Goal: Information Seeking & Learning: Learn about a topic

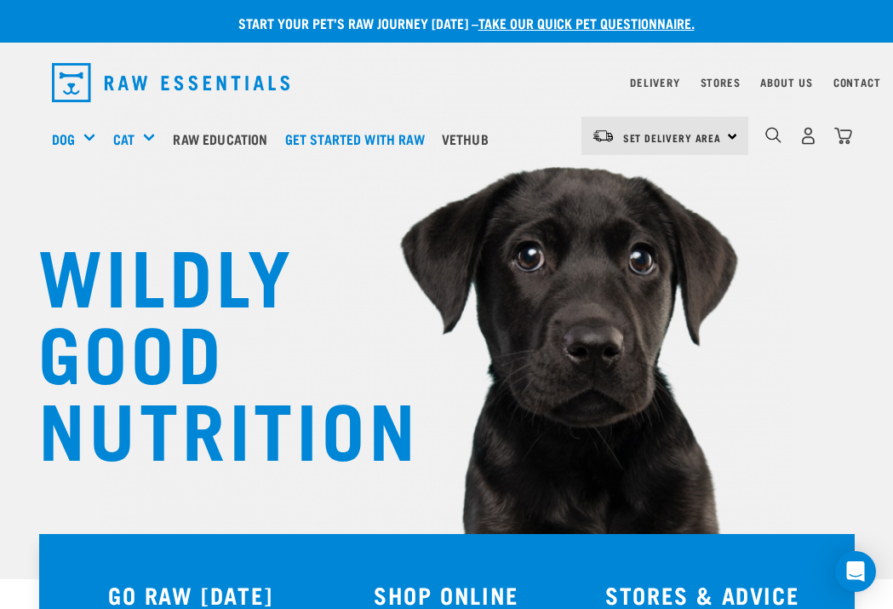
click at [270, 128] on link "Raw Education" at bounding box center [225, 139] width 112 height 68
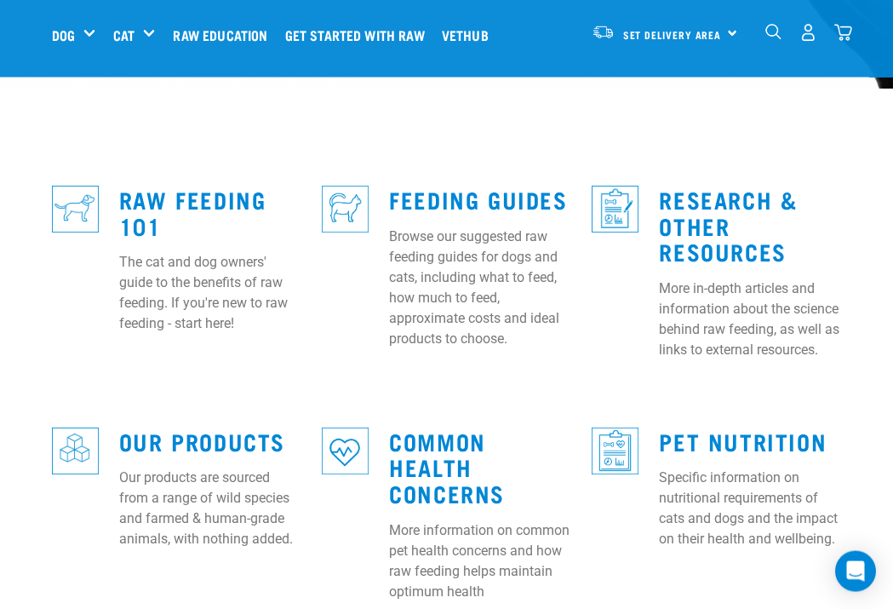
scroll to position [449, 0]
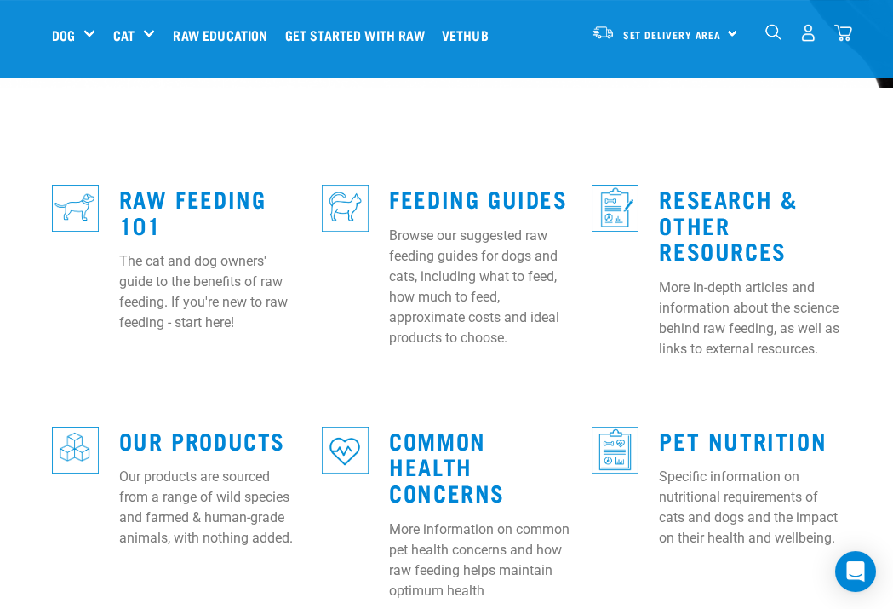
click at [445, 192] on link "Feeding Guides" at bounding box center [478, 198] width 178 height 13
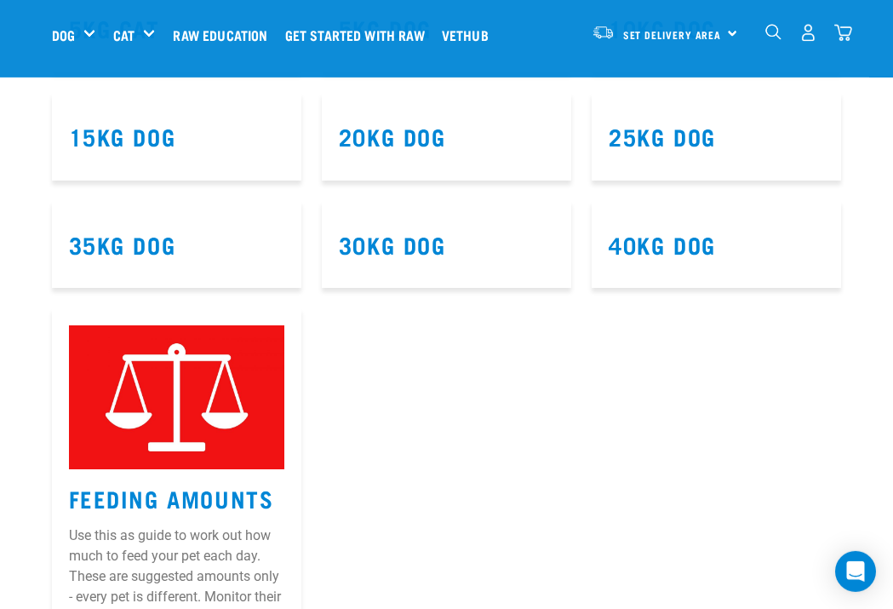
scroll to position [1106, 0]
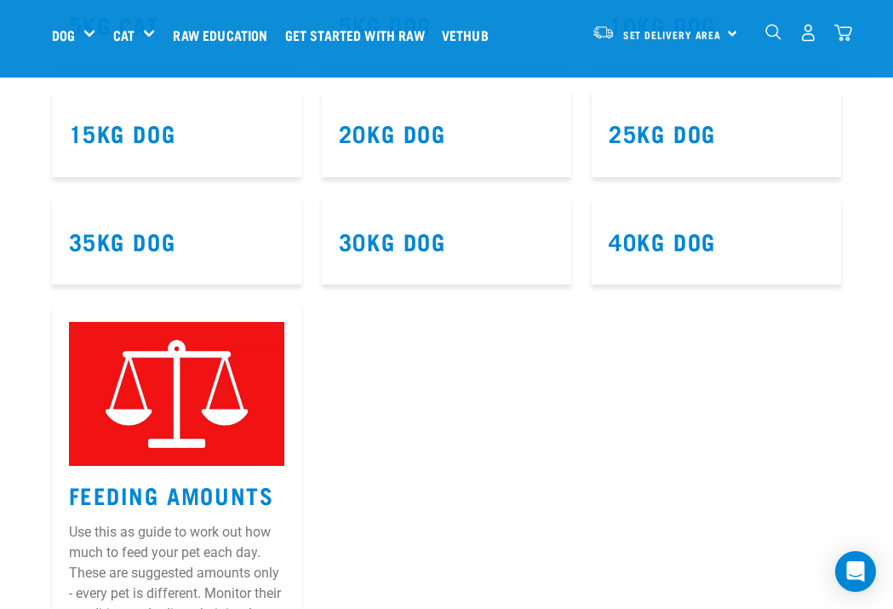
click at [678, 31] on link "10kg Dog" at bounding box center [662, 24] width 107 height 13
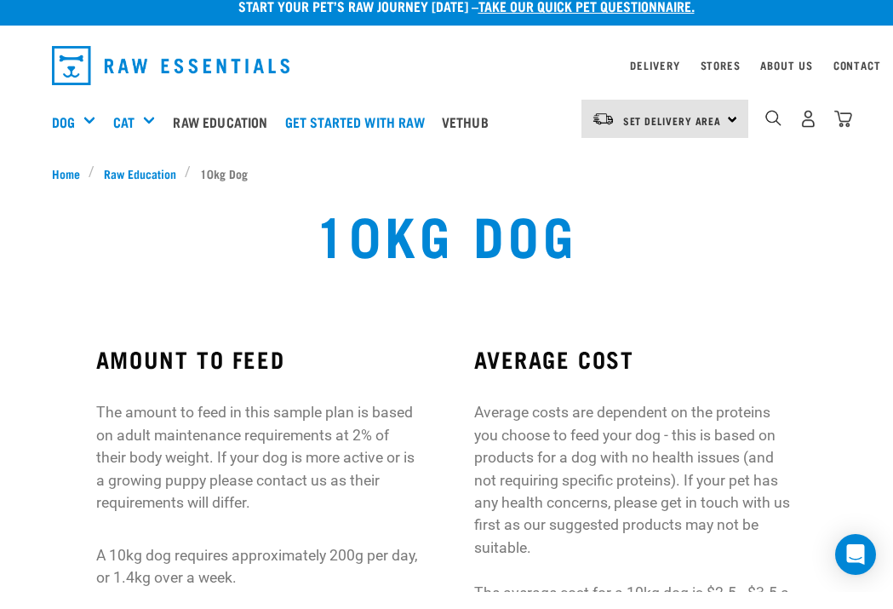
scroll to position [20, 0]
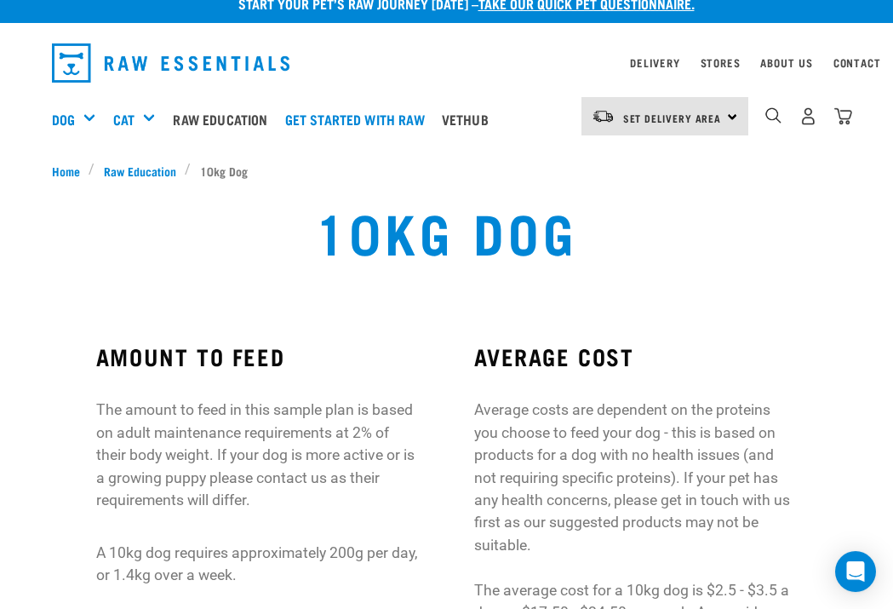
click at [150, 163] on span "Raw Education" at bounding box center [140, 171] width 72 height 18
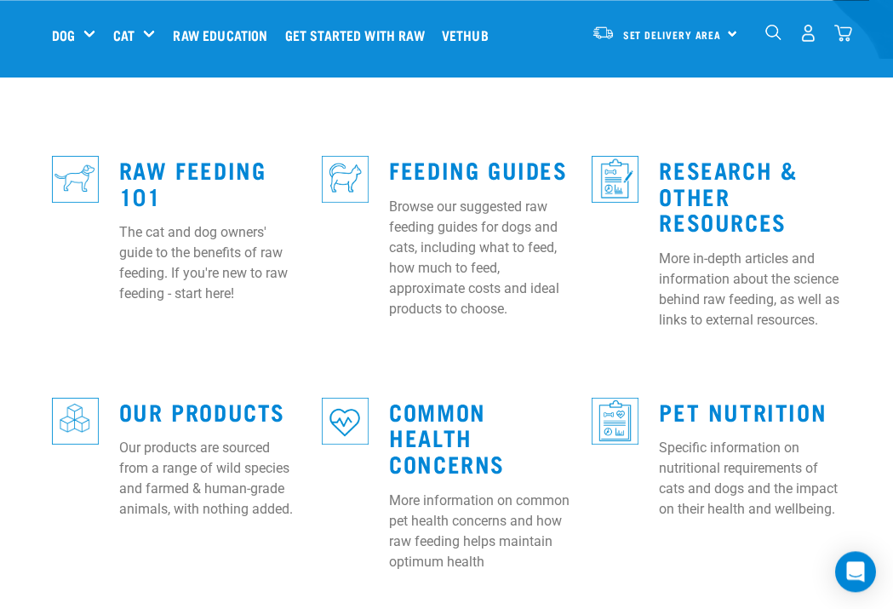
scroll to position [477, 0]
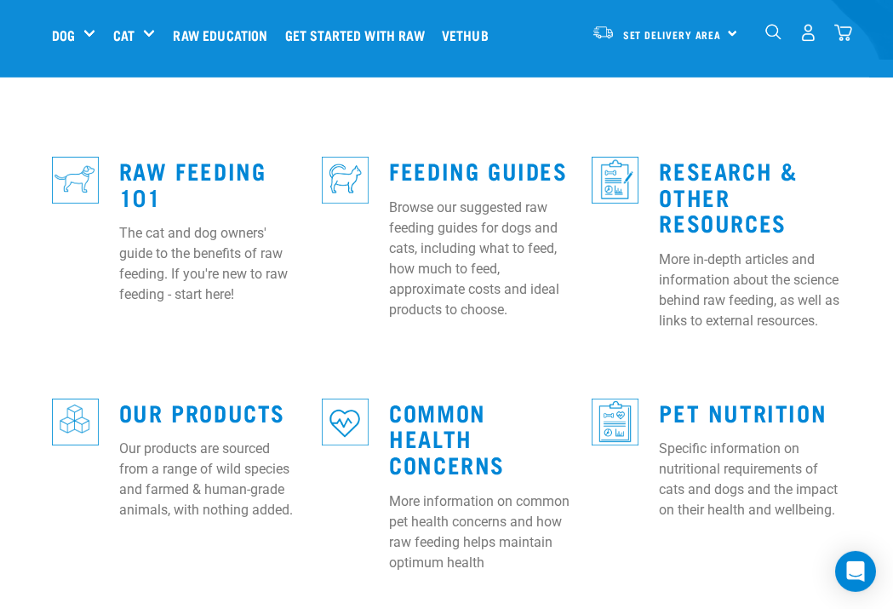
click at [202, 163] on link "Raw Feeding 101" at bounding box center [192, 182] width 147 height 39
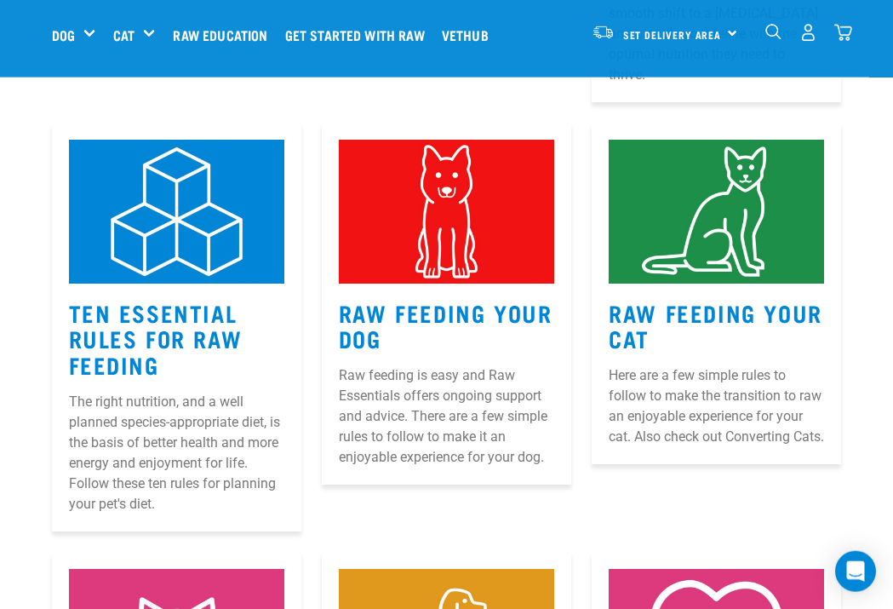
scroll to position [776, 0]
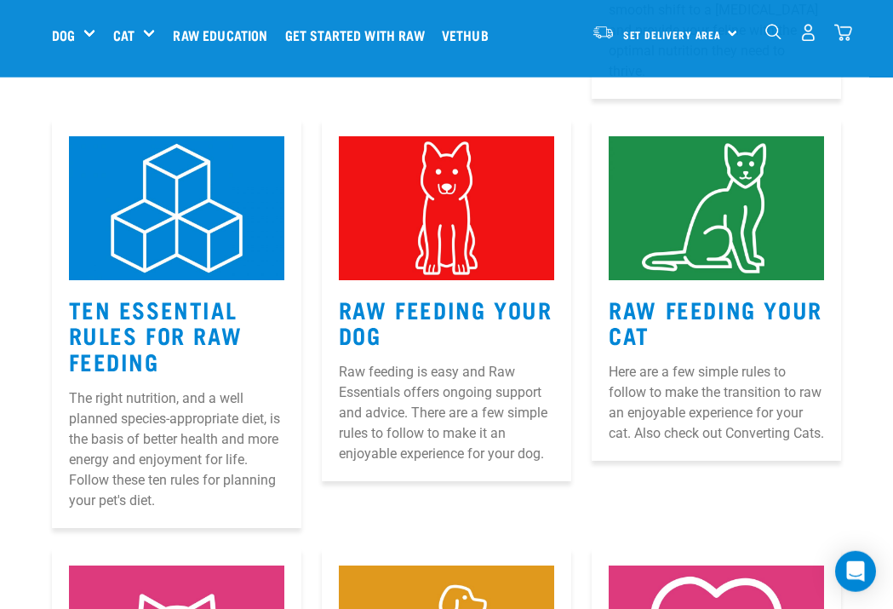
click at [478, 302] on link "Raw Feeding Your Dog" at bounding box center [446, 321] width 214 height 39
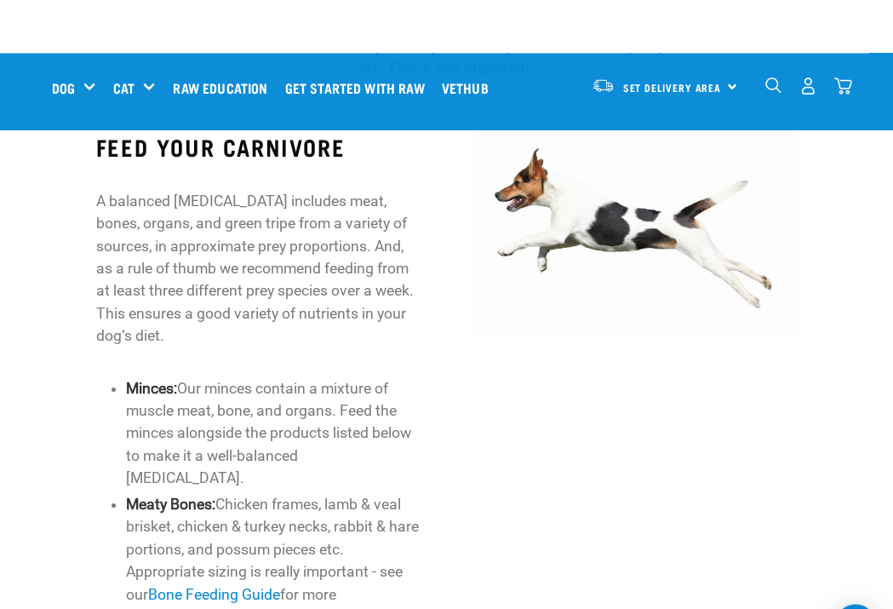
scroll to position [616, 0]
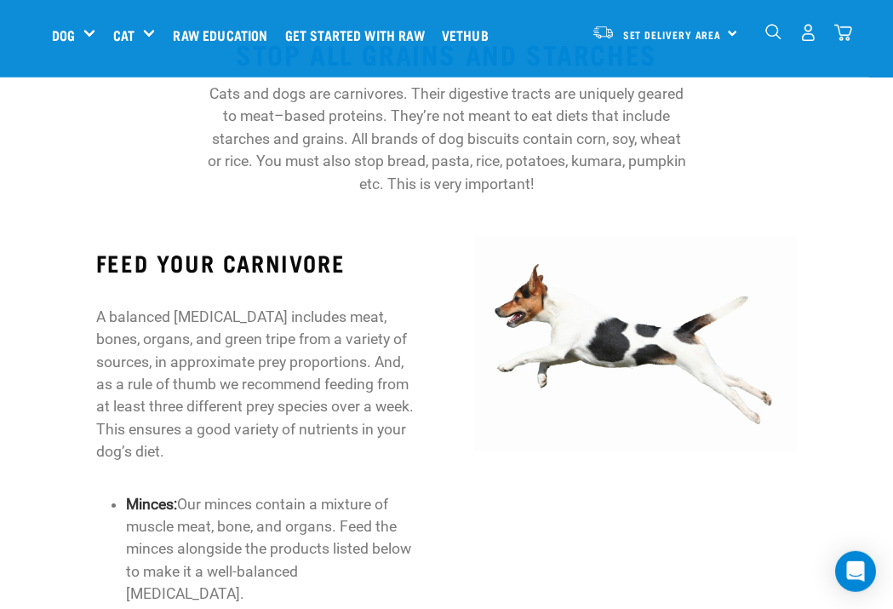
click at [878, 36] on nav "Set Delivery Area North Island South Island Dog Shop All Dog Cat" at bounding box center [446, 35] width 893 height 68
click at [398, 4] on link "Get started with Raw" at bounding box center [359, 35] width 157 height 68
click at [659, 184] on p "Cats and dogs are carnivores. Their digestive tracts are uniquely geared to mea…" at bounding box center [447, 139] width 484 height 112
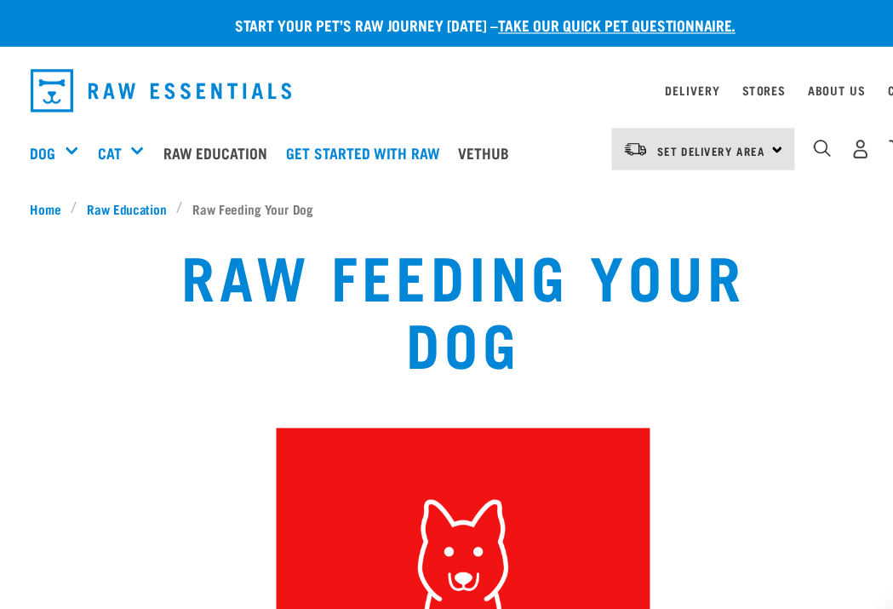
click at [132, 188] on span "Raw Education" at bounding box center [140, 190] width 72 height 18
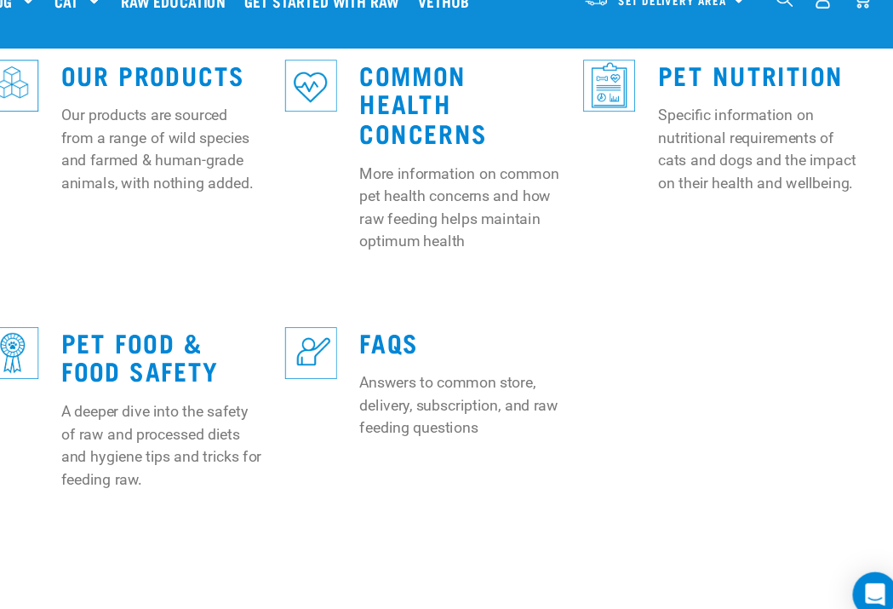
scroll to position [789, 0]
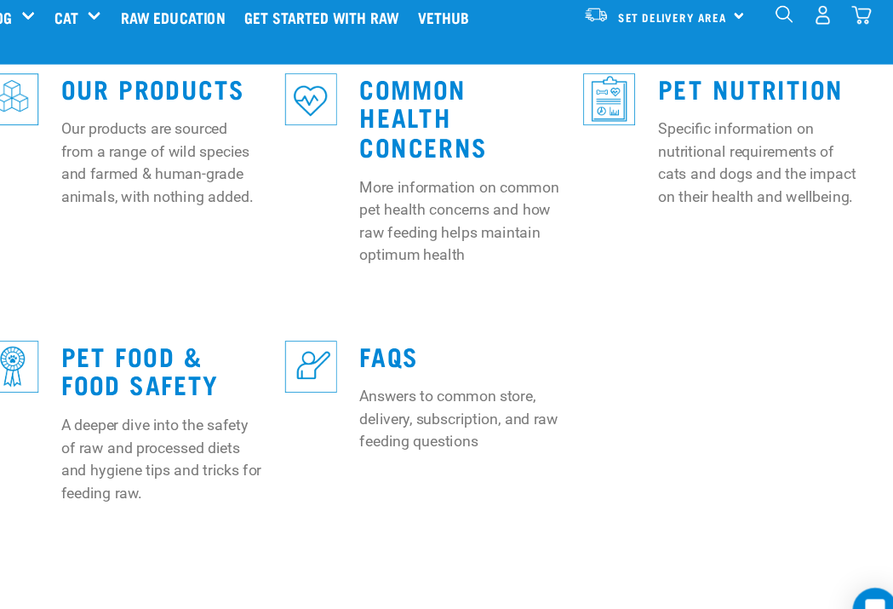
click at [144, 335] on link "Pet Food & Food Safety" at bounding box center [190, 354] width 143 height 39
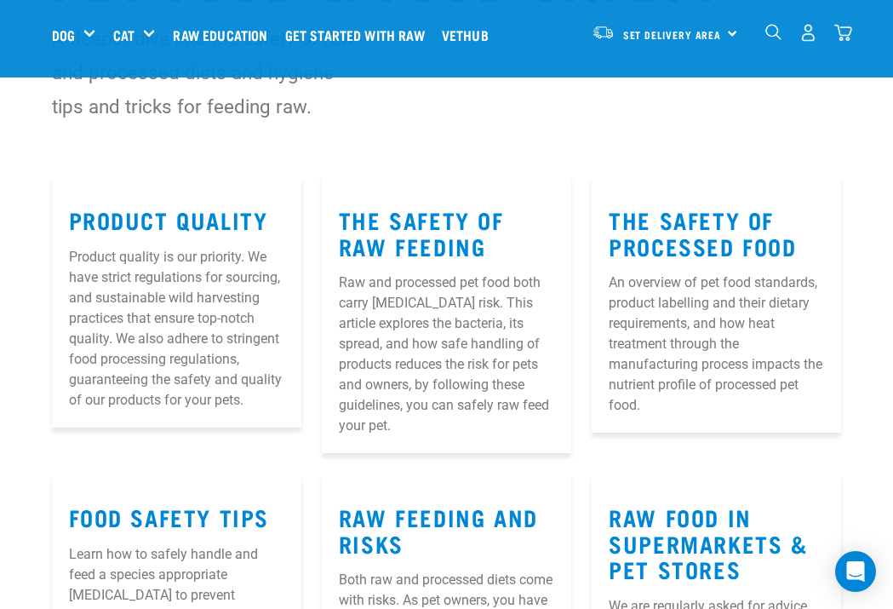
scroll to position [157, 0]
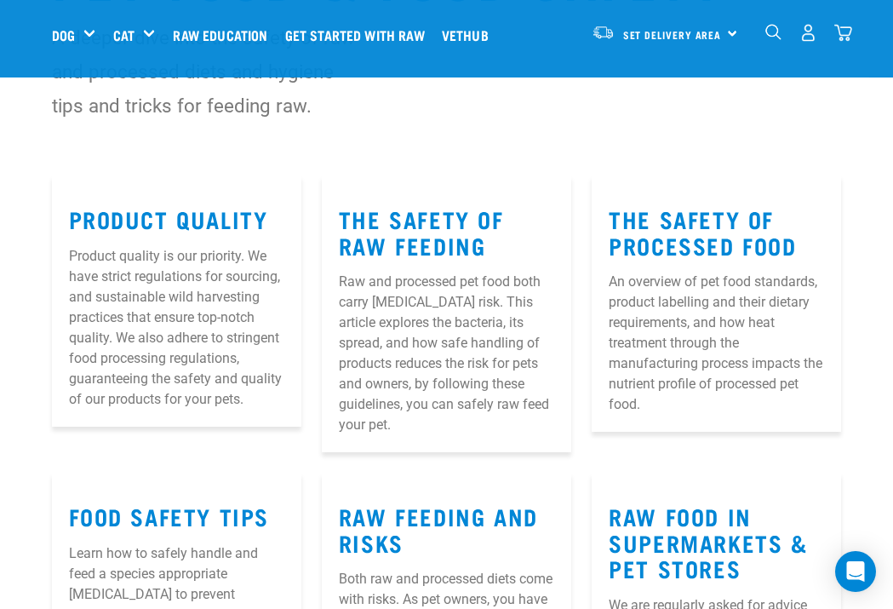
click at [446, 221] on link "The Safety of Raw Feeding" at bounding box center [421, 231] width 165 height 39
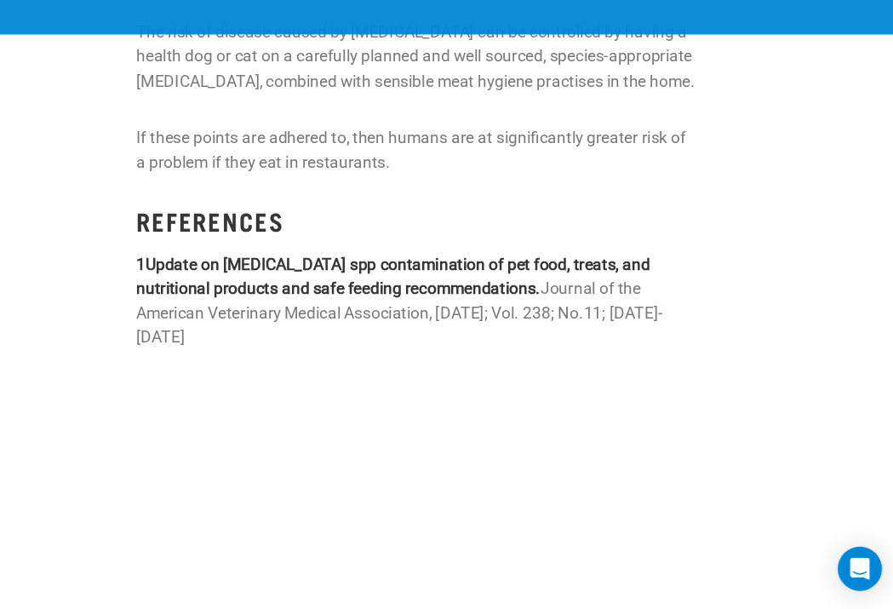
scroll to position [2973, 0]
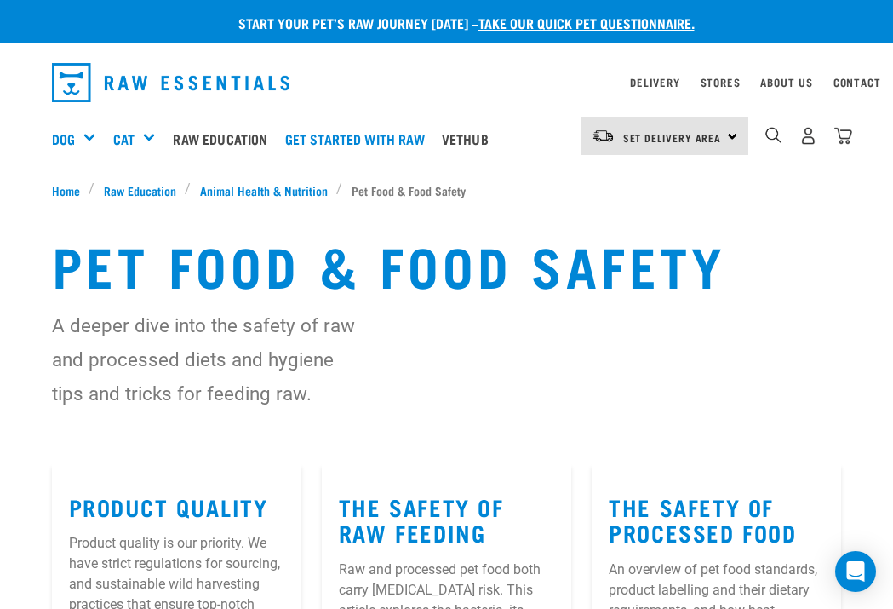
click at [242, 134] on link "Raw Education" at bounding box center [225, 139] width 112 height 68
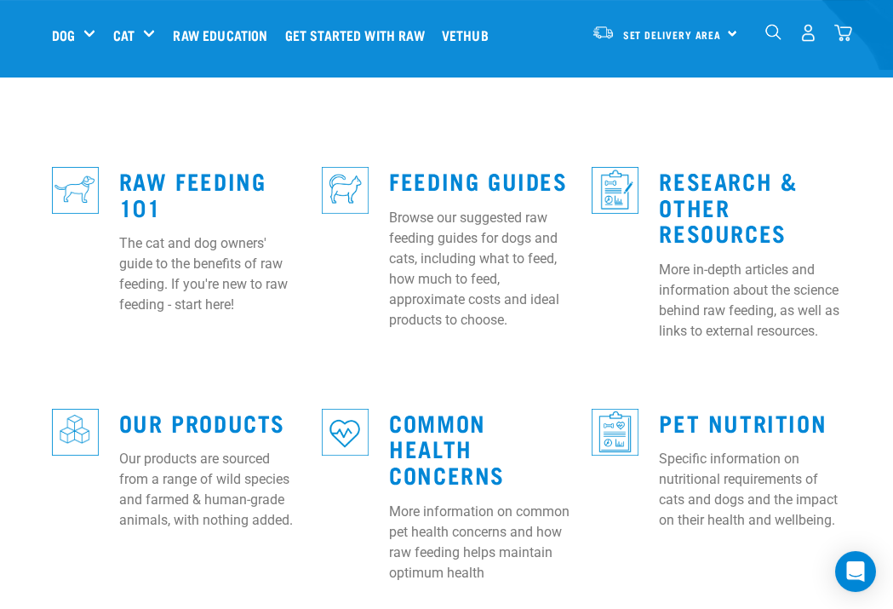
scroll to position [468, 0]
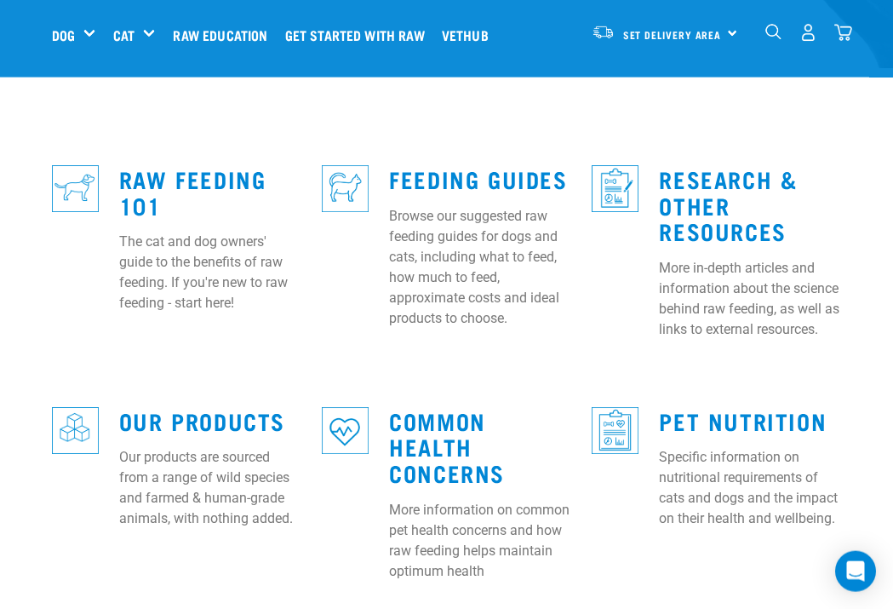
click at [459, 172] on link "Feeding Guides" at bounding box center [478, 178] width 178 height 13
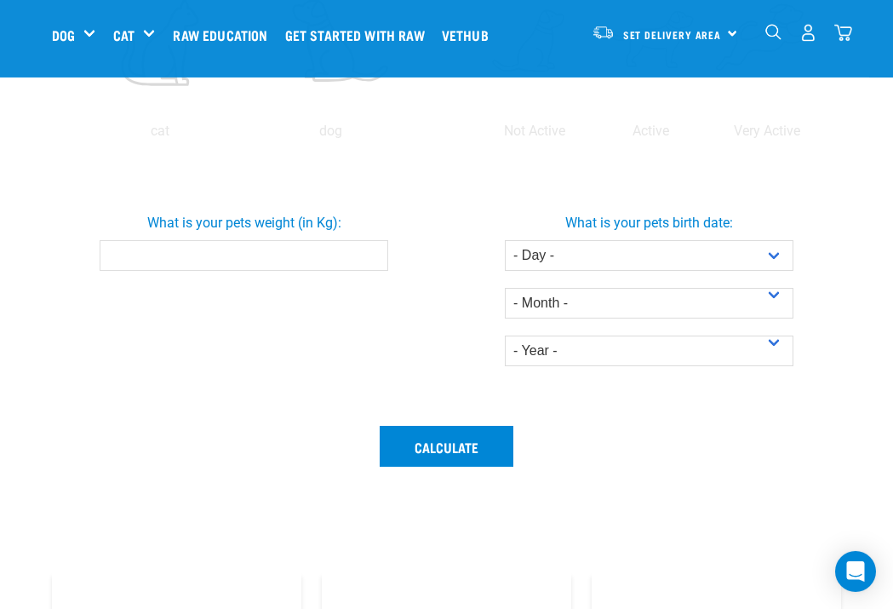
scroll to position [516, 0]
click at [712, 113] on label at bounding box center [766, 41] width 109 height 145
click at [709, 134] on input "radio" at bounding box center [709, 134] width 0 height 0
radio input "true"
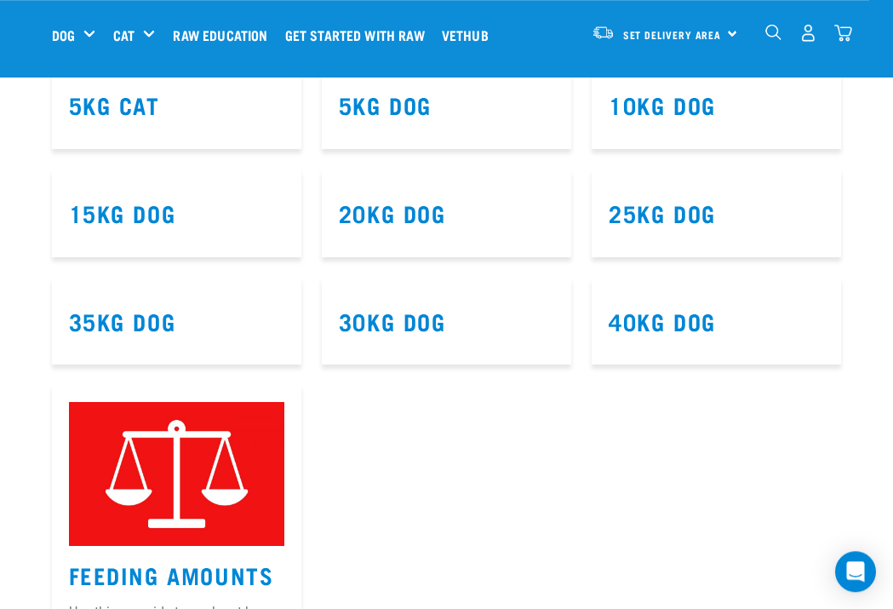
scroll to position [1036, 0]
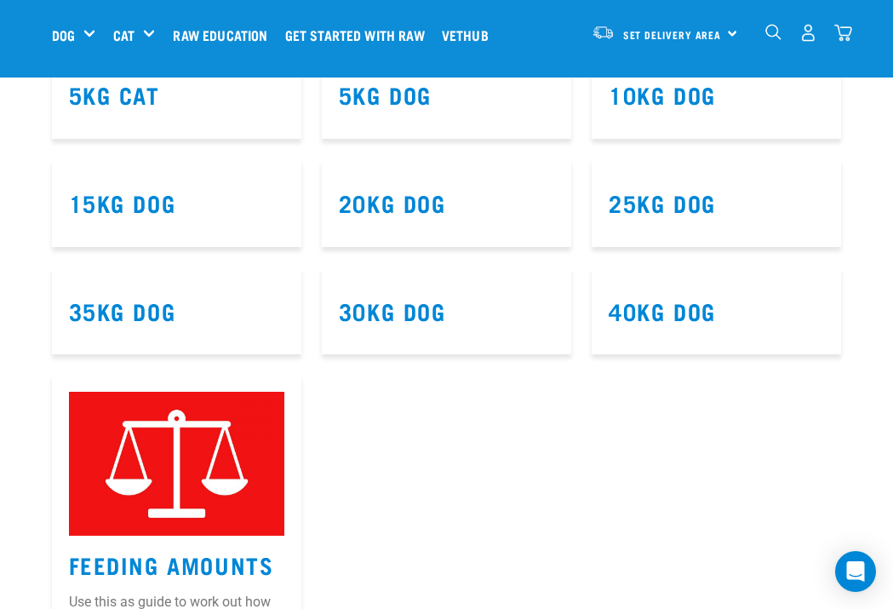
click at [654, 100] on link "10kg Dog" at bounding box center [662, 94] width 107 height 13
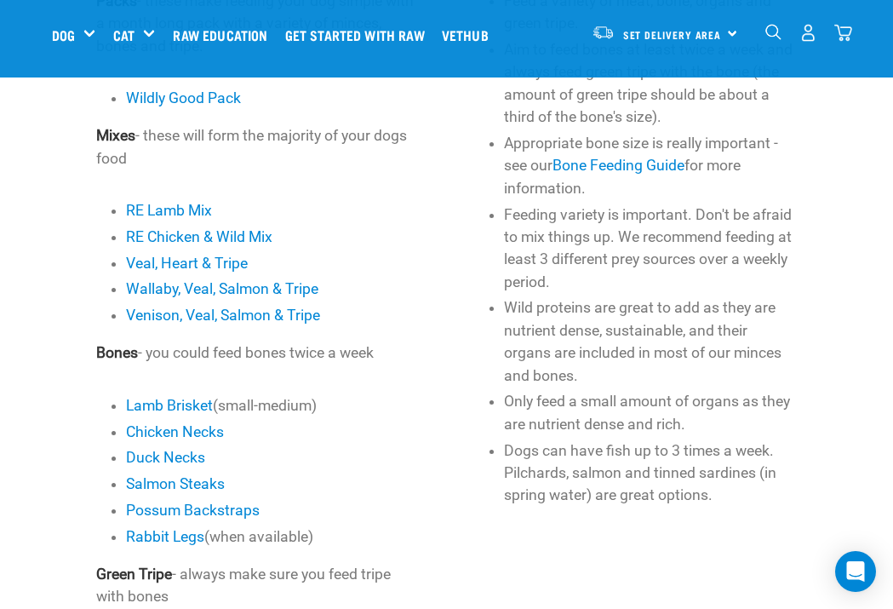
scroll to position [732, 0]
click at [667, 165] on link "Bone Feeding Guide" at bounding box center [618, 164] width 132 height 17
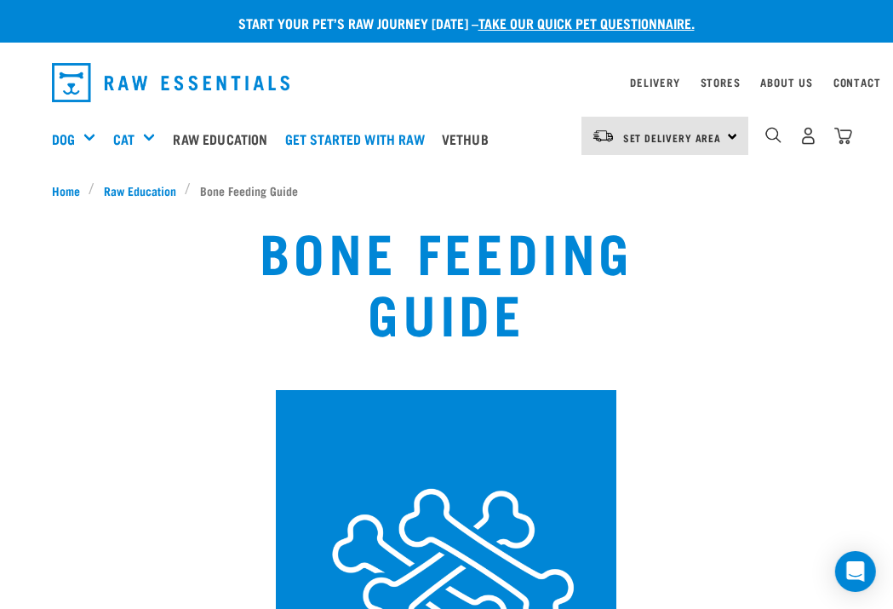
scroll to position [0, 11]
click at [0, 0] on div "Shop All Dog" at bounding box center [0, 0] width 0 height 0
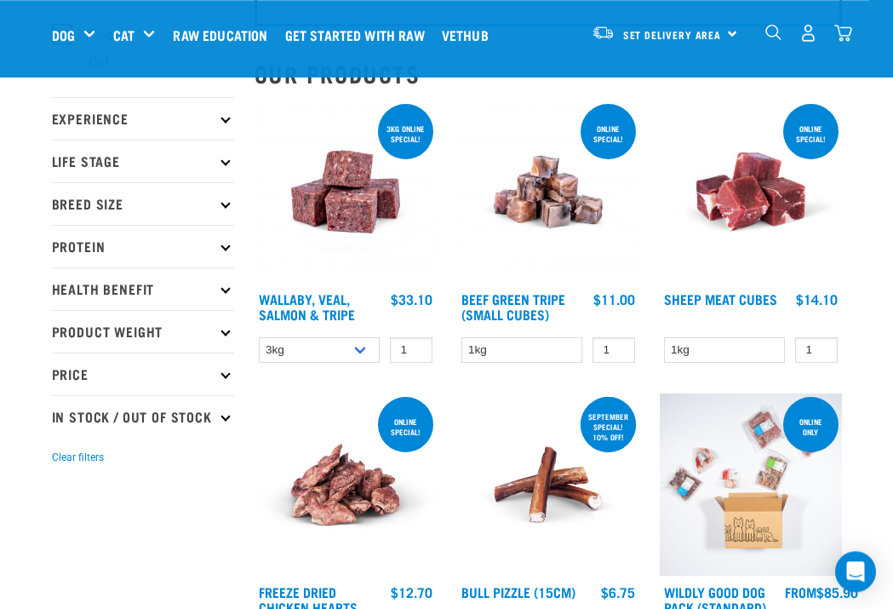
scroll to position [155, 0]
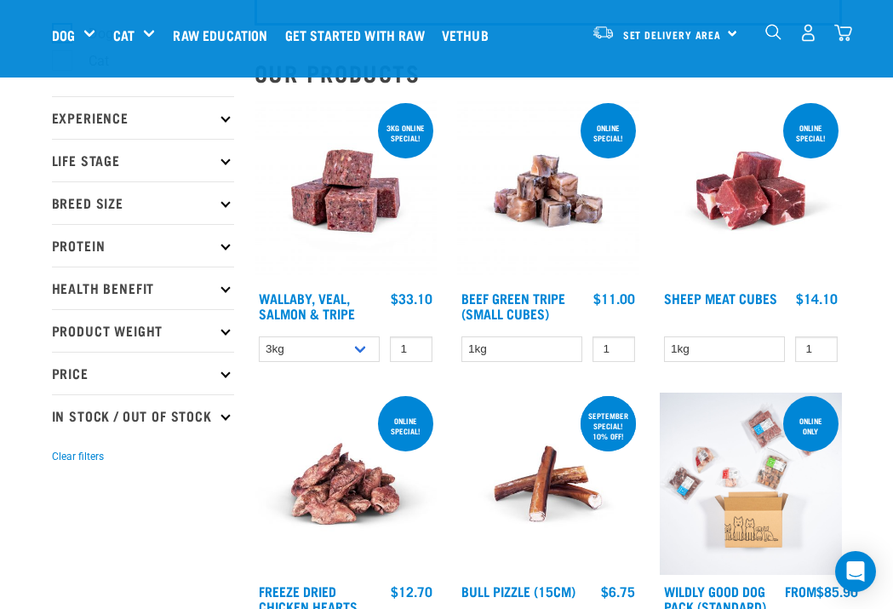
click at [201, 151] on p "Life Stage" at bounding box center [143, 160] width 182 height 43
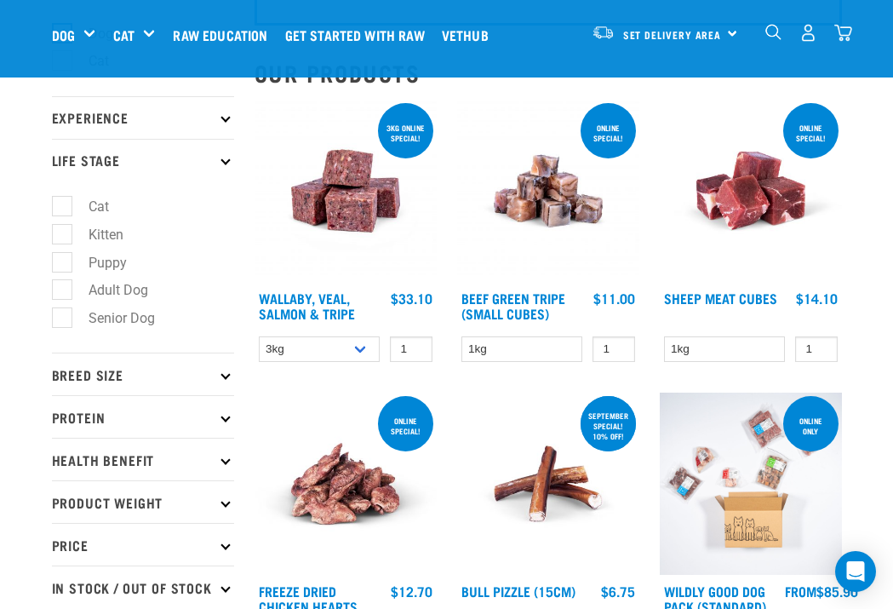
click at [67, 258] on label "Puppy" at bounding box center [97, 262] width 72 height 21
click at [63, 258] on input "Puppy" at bounding box center [57, 259] width 11 height 11
checkbox input "true"
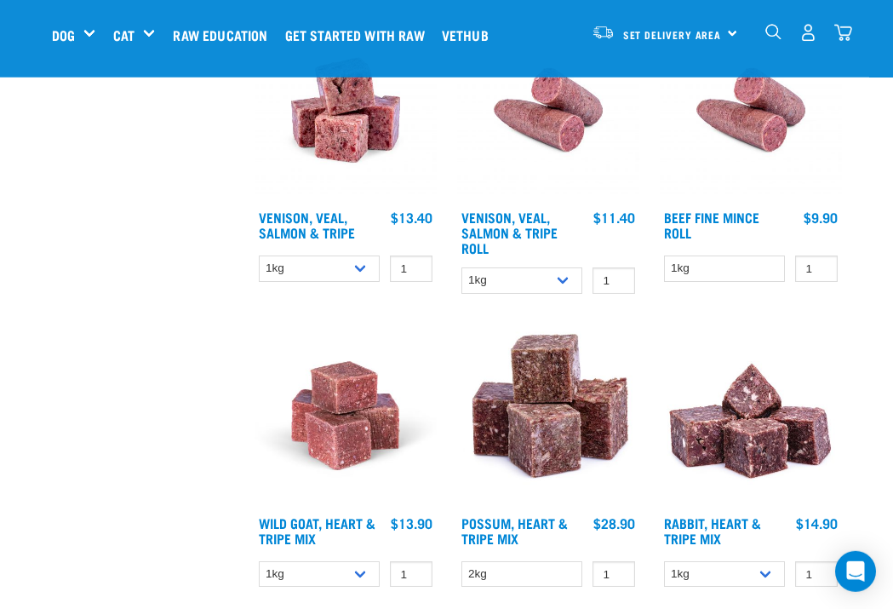
scroll to position [2686, 0]
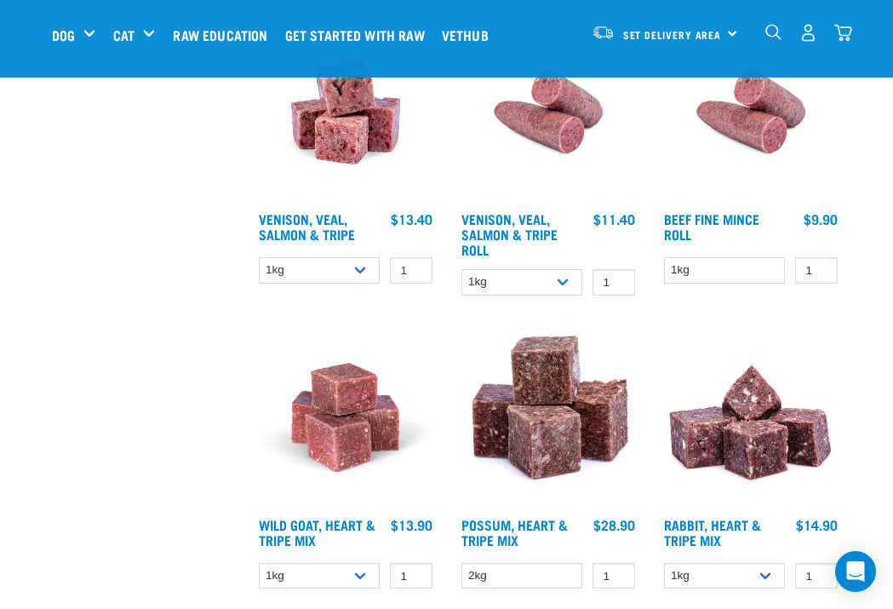
click at [327, 203] on img at bounding box center [346, 111] width 182 height 182
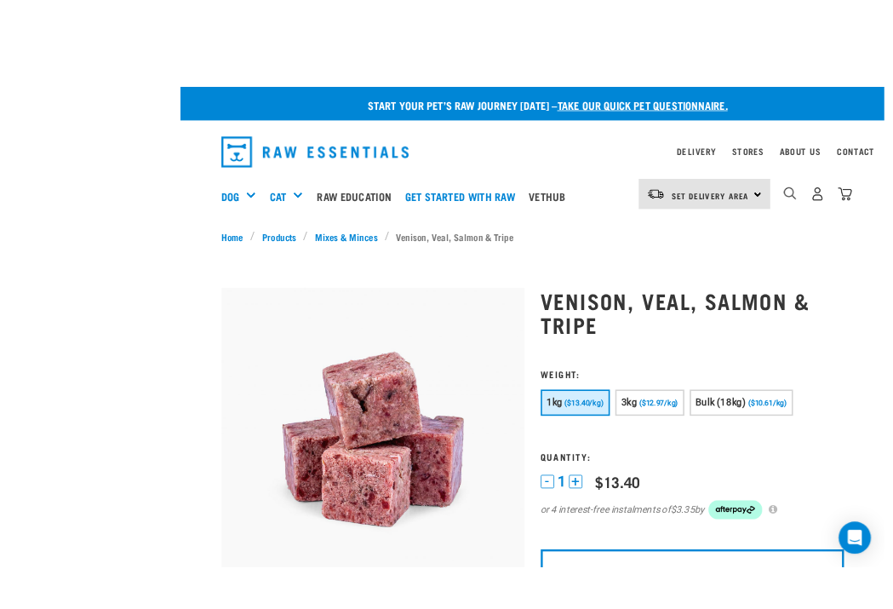
scroll to position [0, 11]
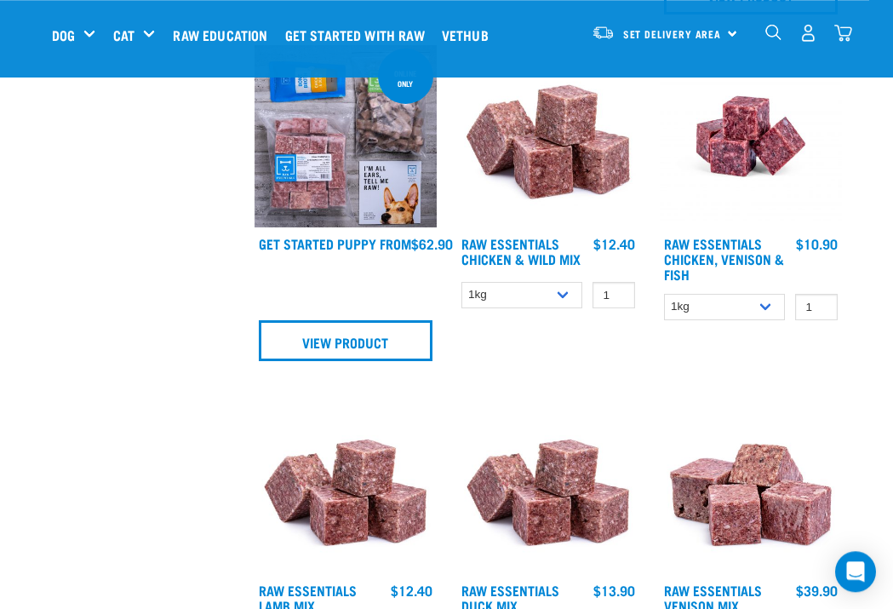
scroll to position [854, 0]
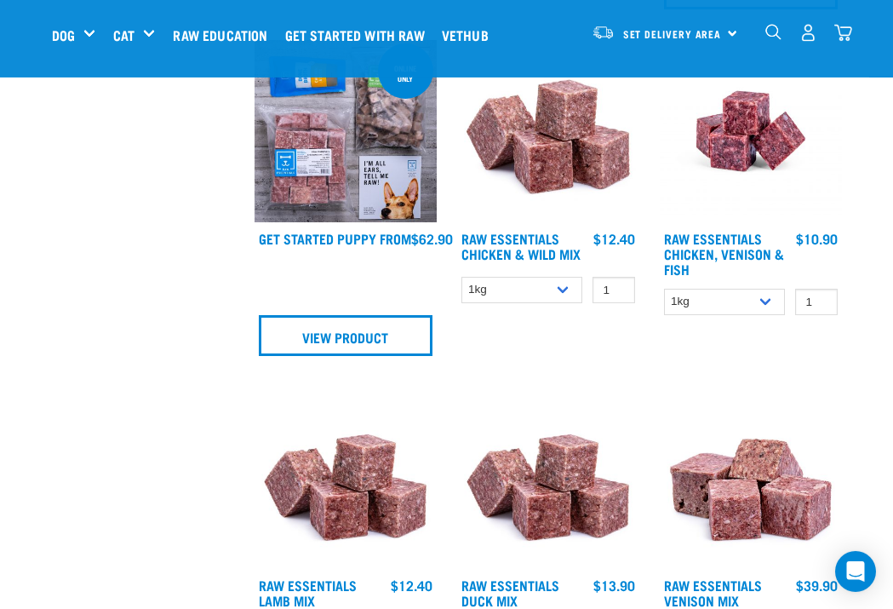
click at [543, 248] on link "Raw Essentials Chicken & Wild Mix" at bounding box center [520, 245] width 119 height 23
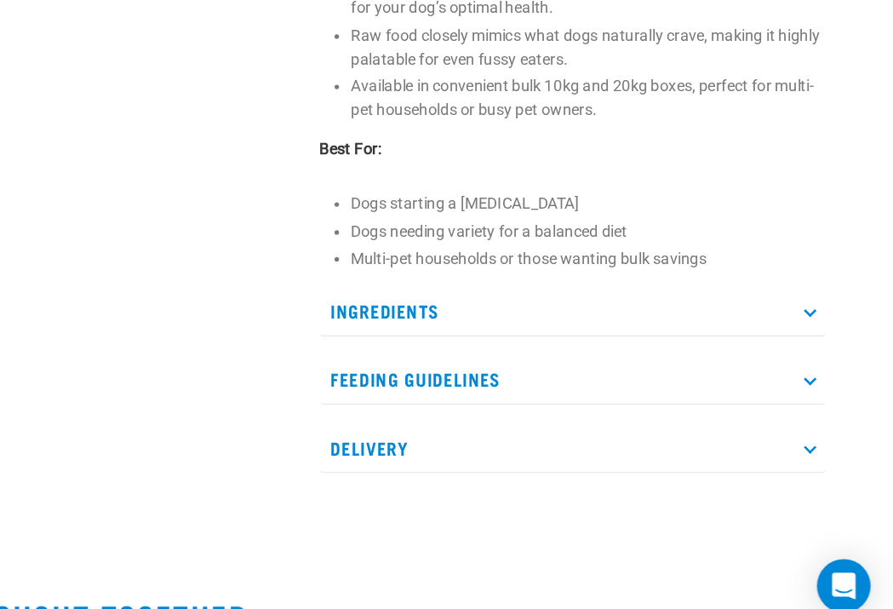
scroll to position [789, 0]
click at [542, 342] on p "Ingredients" at bounding box center [649, 361] width 385 height 38
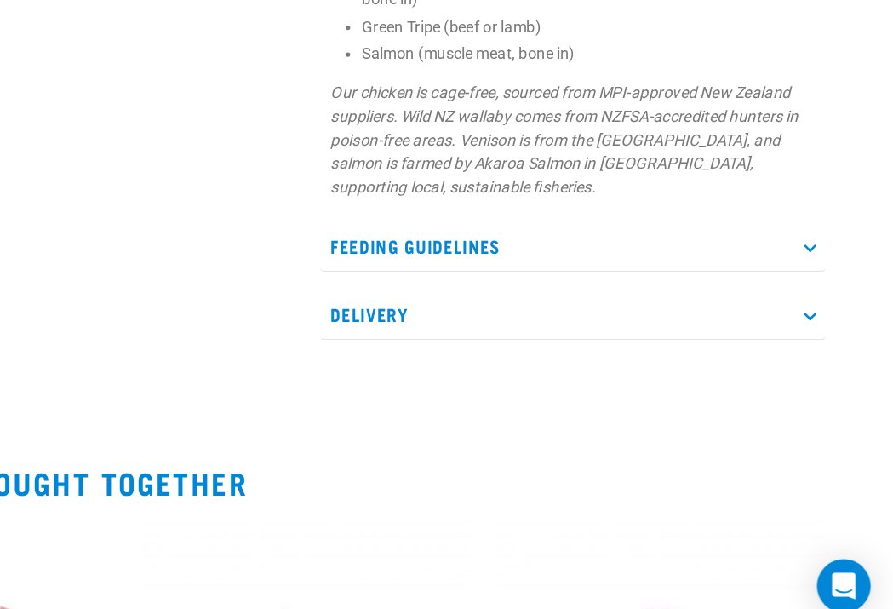
scroll to position [1143, 0]
click at [513, 294] on p "Feeding Guidelines" at bounding box center [649, 313] width 385 height 38
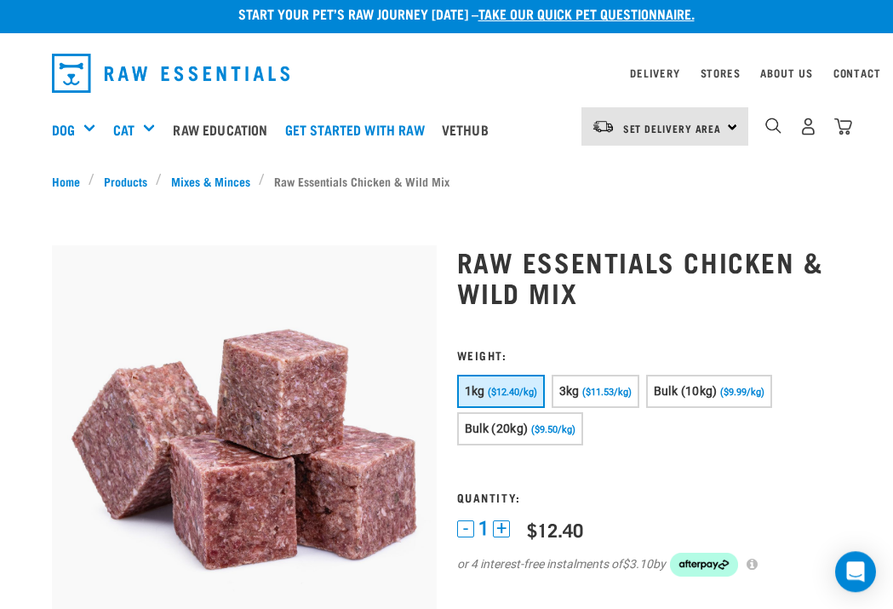
scroll to position [0, 0]
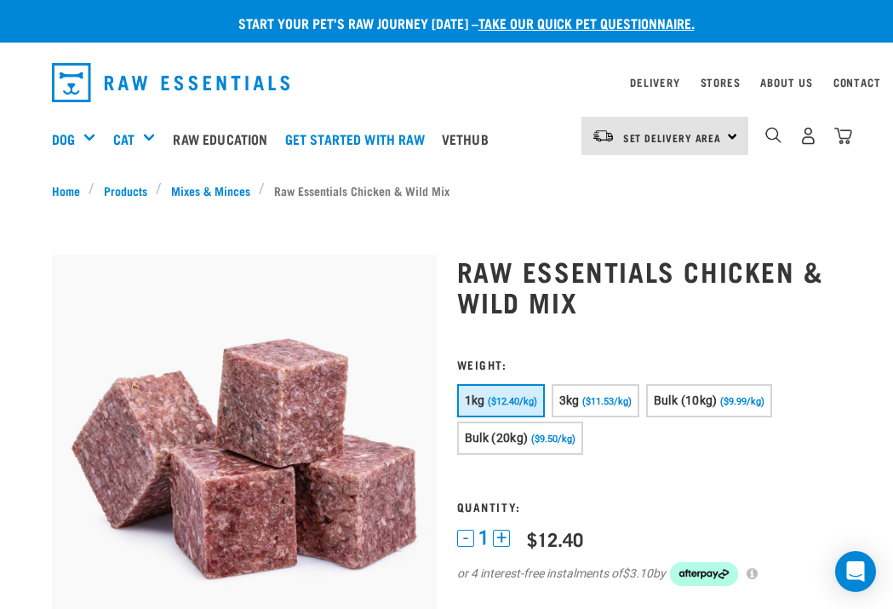
click at [237, 196] on link "Mixes & Minces" at bounding box center [210, 190] width 97 height 18
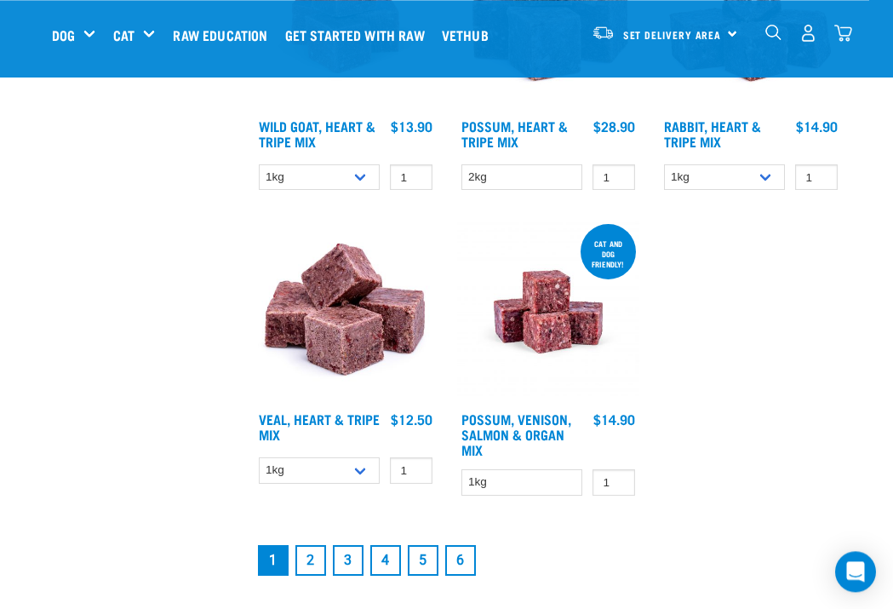
scroll to position [3087, 0]
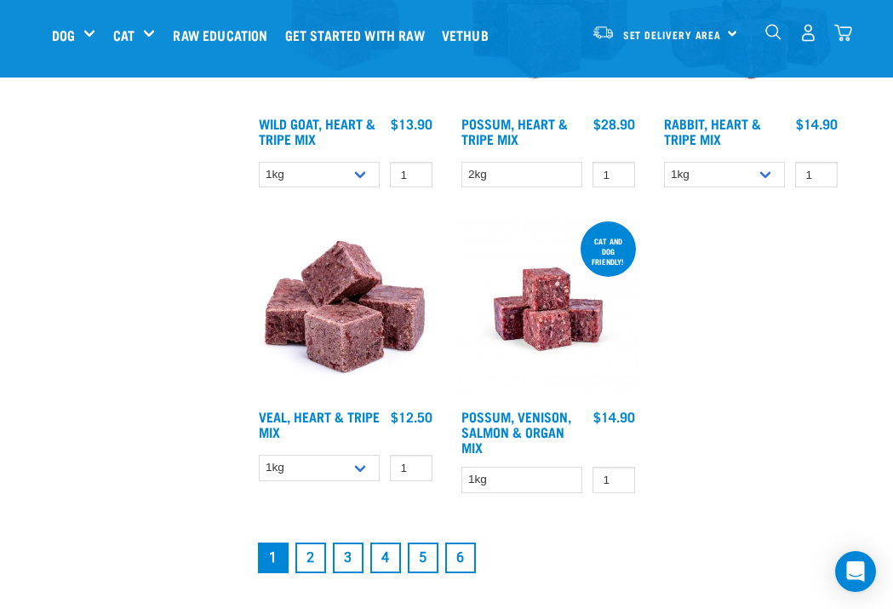
click at [310, 573] on link "2" at bounding box center [310, 557] width 31 height 31
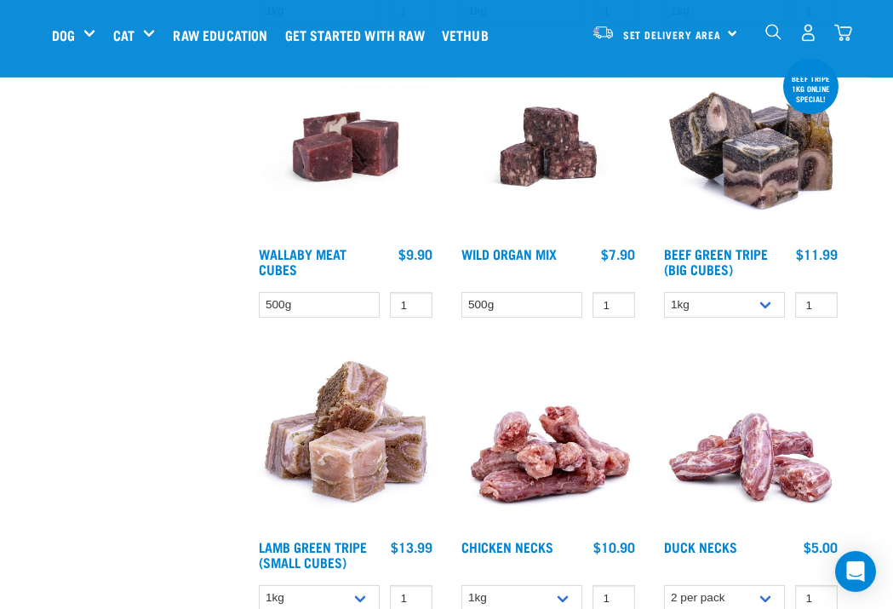
scroll to position [2265, 0]
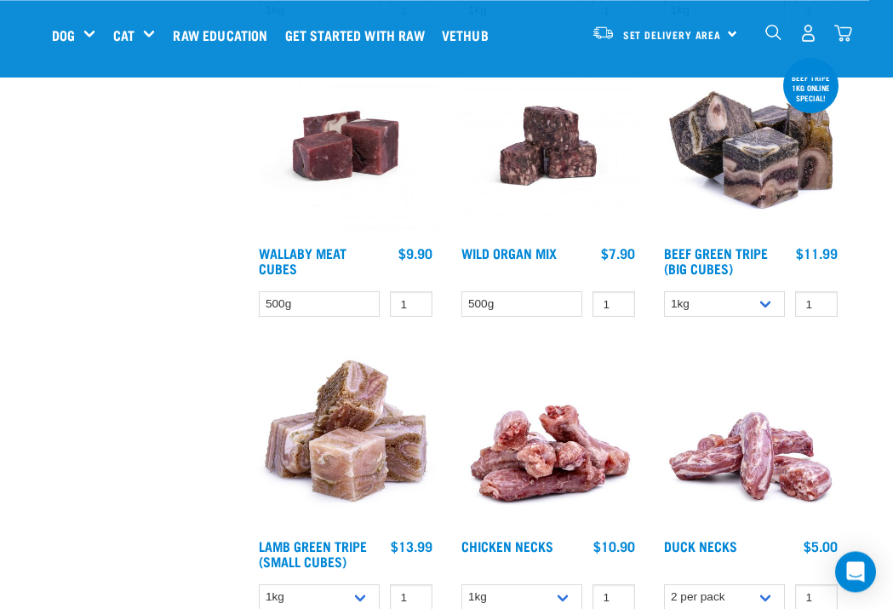
click at [719, 266] on link "Beef Green Tripe (Big Cubes)" at bounding box center [716, 260] width 104 height 23
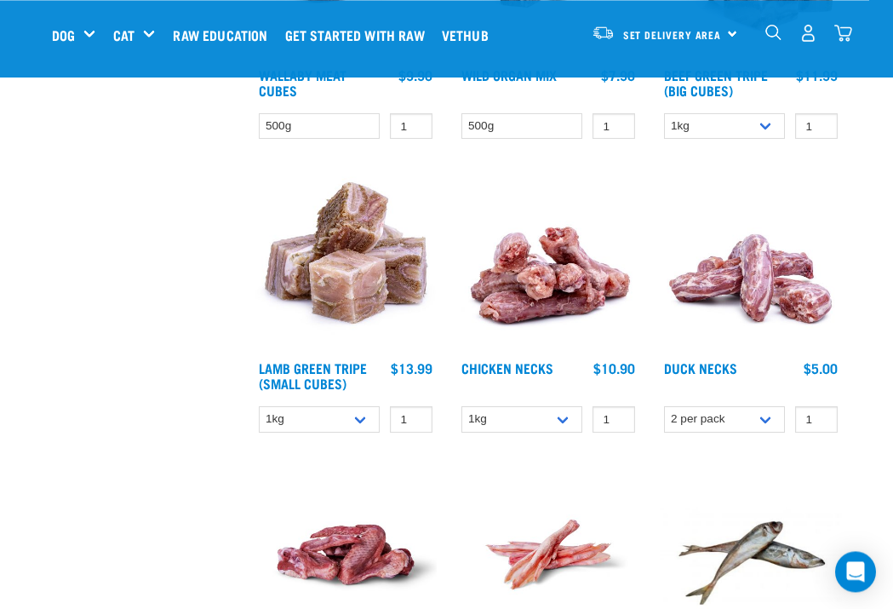
scroll to position [2444, 0]
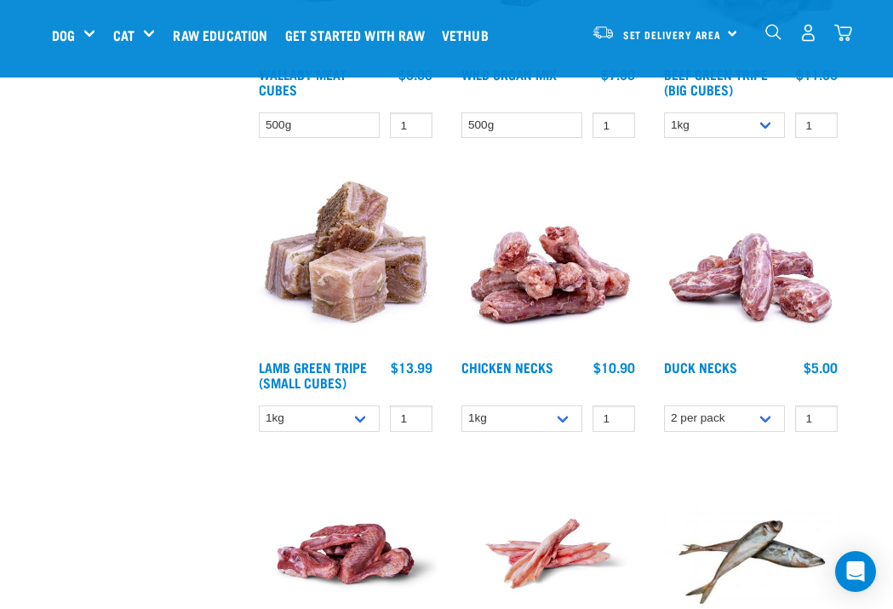
click at [323, 380] on link "Lamb Green Tripe (Small Cubes)" at bounding box center [313, 374] width 108 height 23
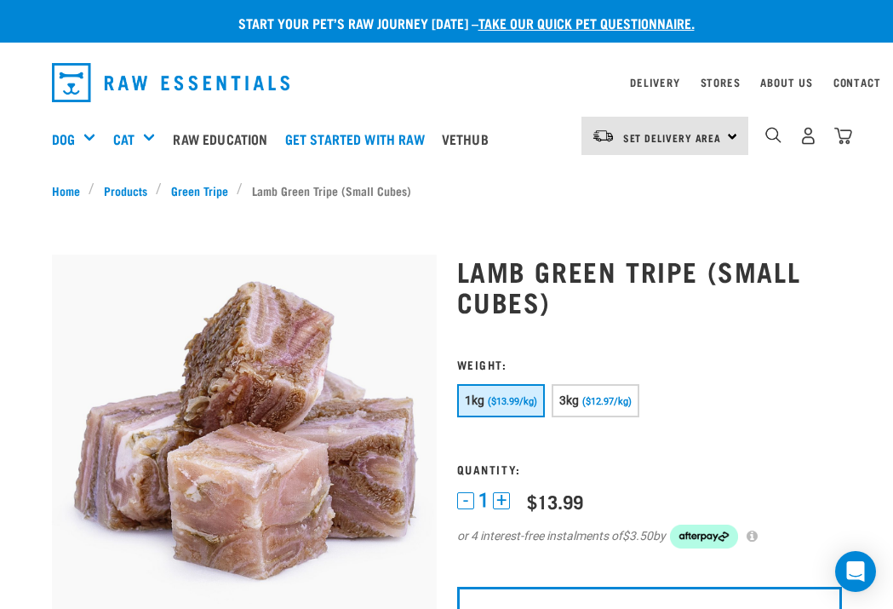
click at [780, 128] on img "dropdown navigation" at bounding box center [773, 135] width 16 height 16
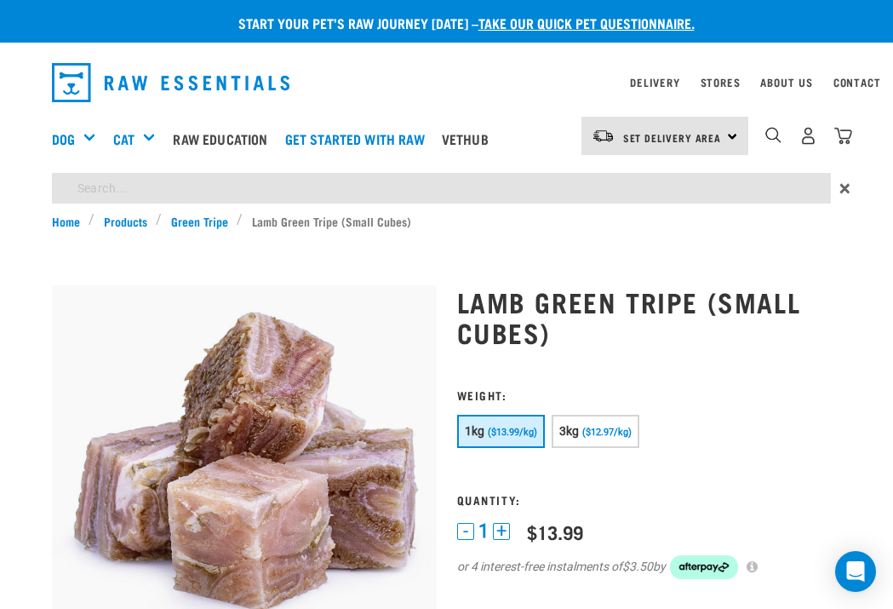
click at [473, 183] on input "search" at bounding box center [441, 188] width 779 height 31
type input "Tripe"
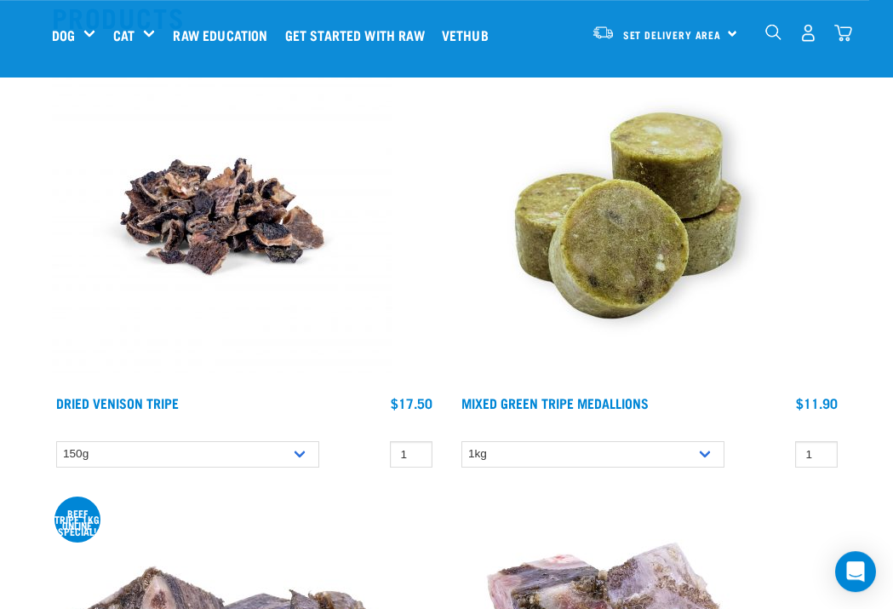
scroll to position [272, 0]
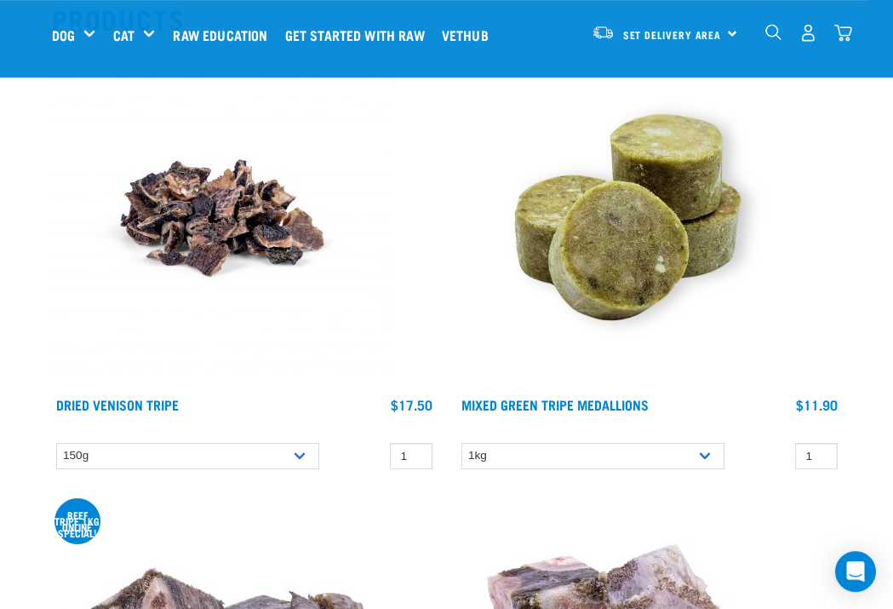
click at [619, 400] on link "Mixed Green Tripe Medallions" at bounding box center [554, 404] width 187 height 8
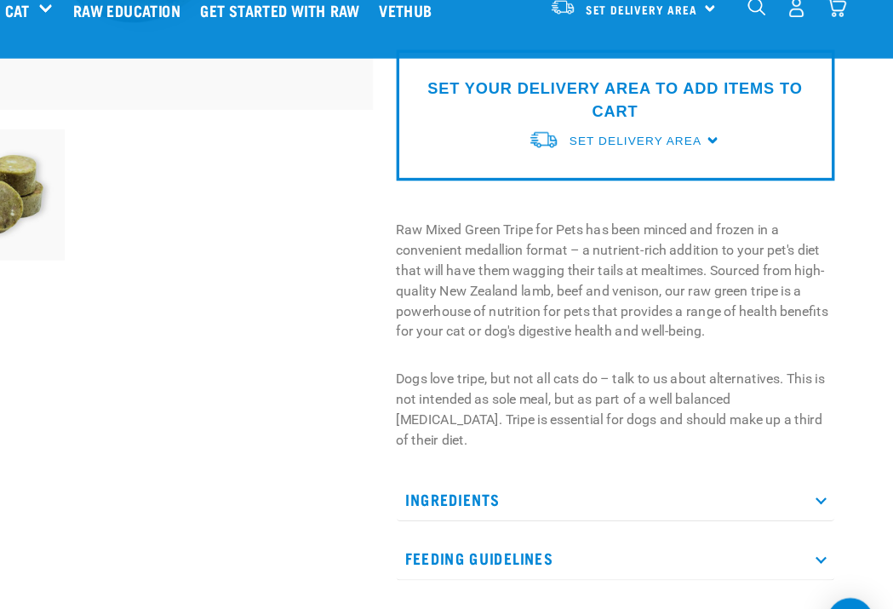
scroll to position [384, 0]
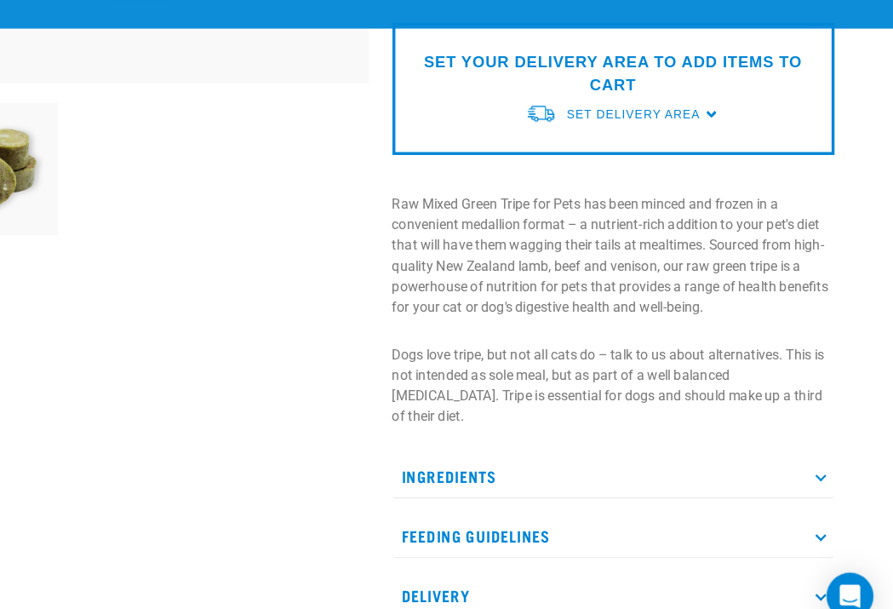
click at [591, 448] on p "Ingredients" at bounding box center [649, 467] width 385 height 38
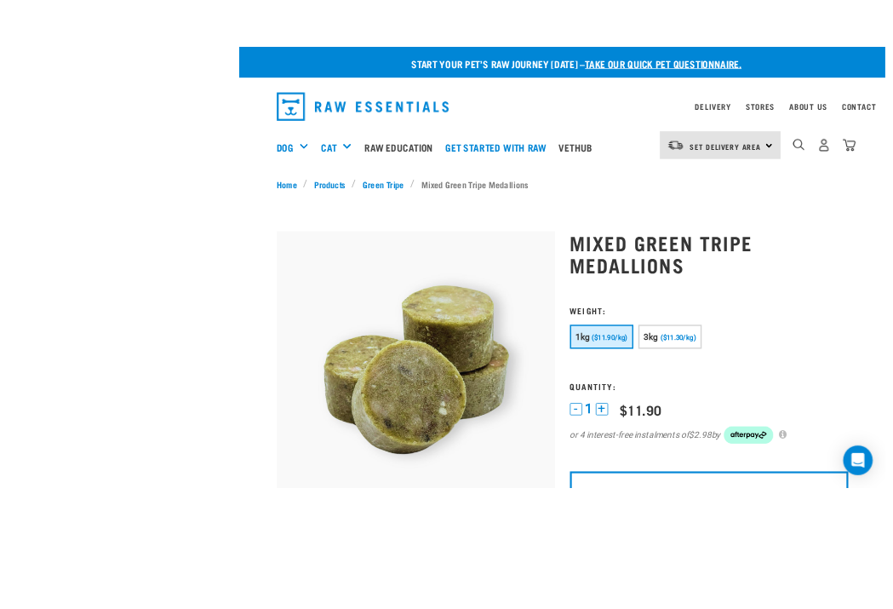
scroll to position [115, 0]
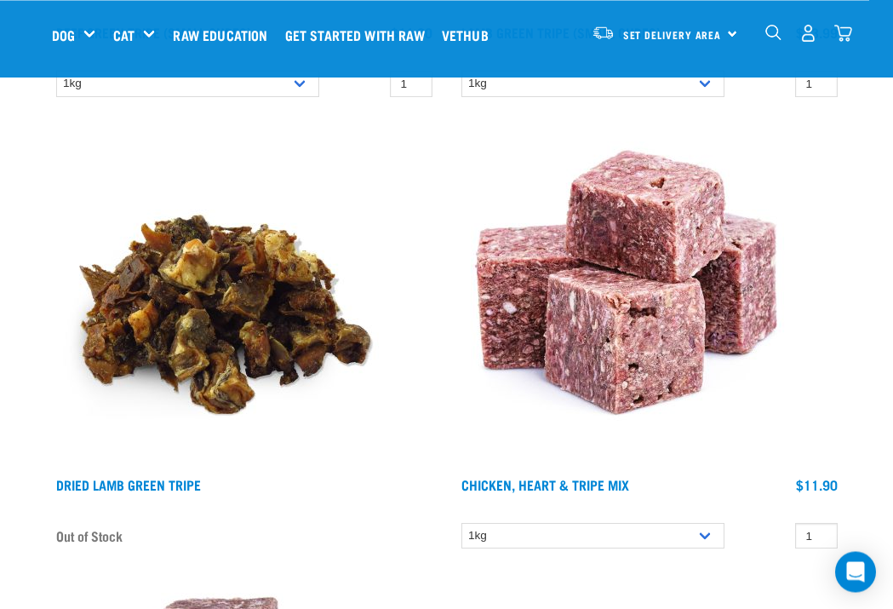
scroll to position [2002, 0]
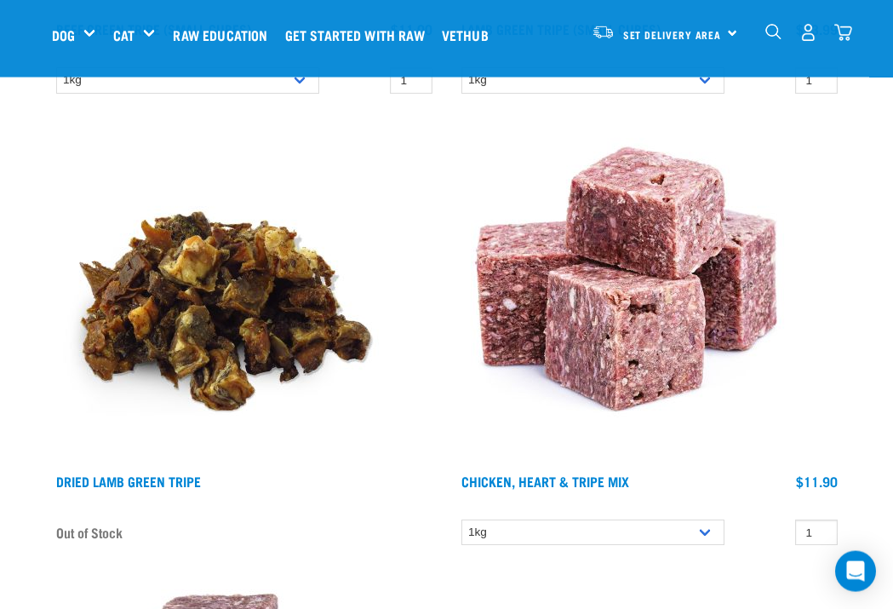
click at [723, 563] on div "Chicken, Heart & Tripe Mix" at bounding box center [649, 340] width 405 height 452
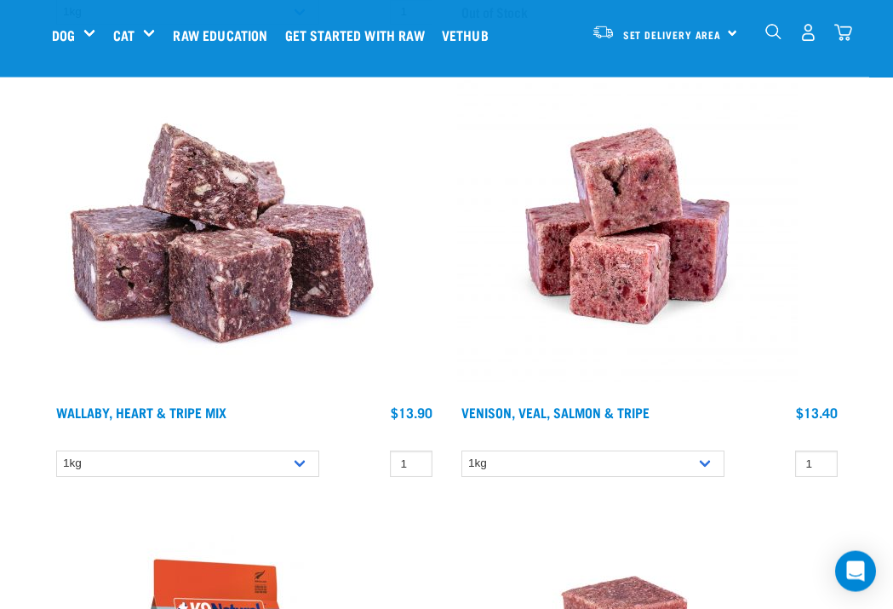
scroll to position [3879, 0]
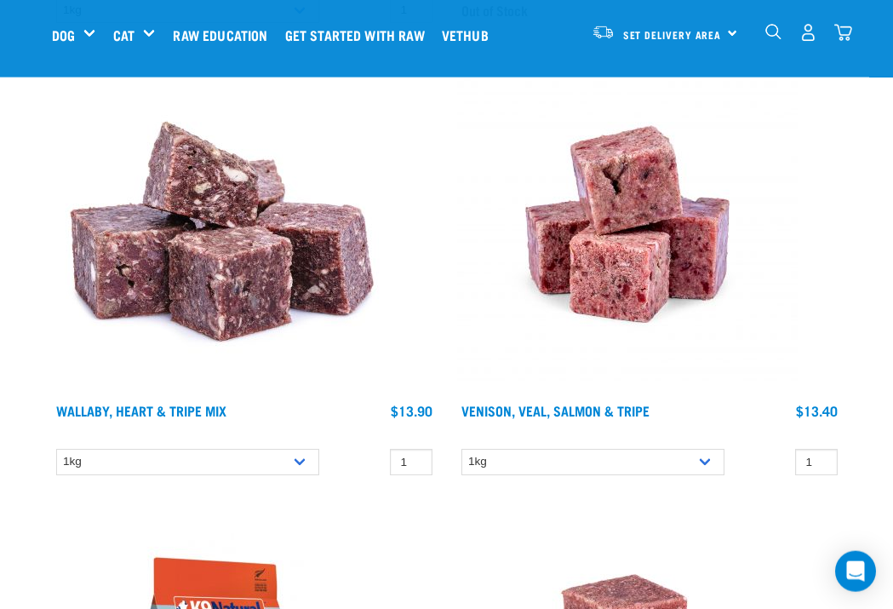
click at [631, 414] on link "Venison, Veal, Salmon & Tripe" at bounding box center [555, 410] width 188 height 8
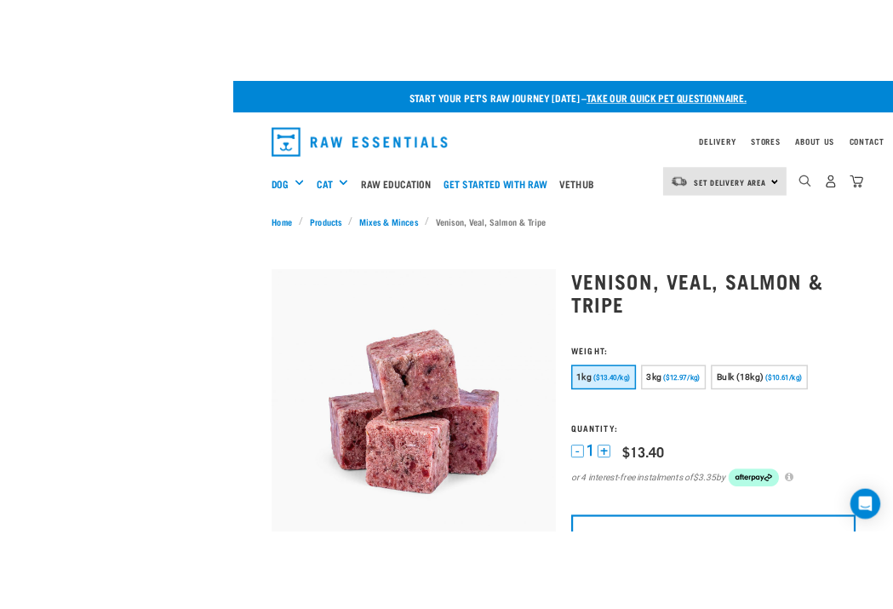
scroll to position [25, 0]
